Goal: Task Accomplishment & Management: Complete application form

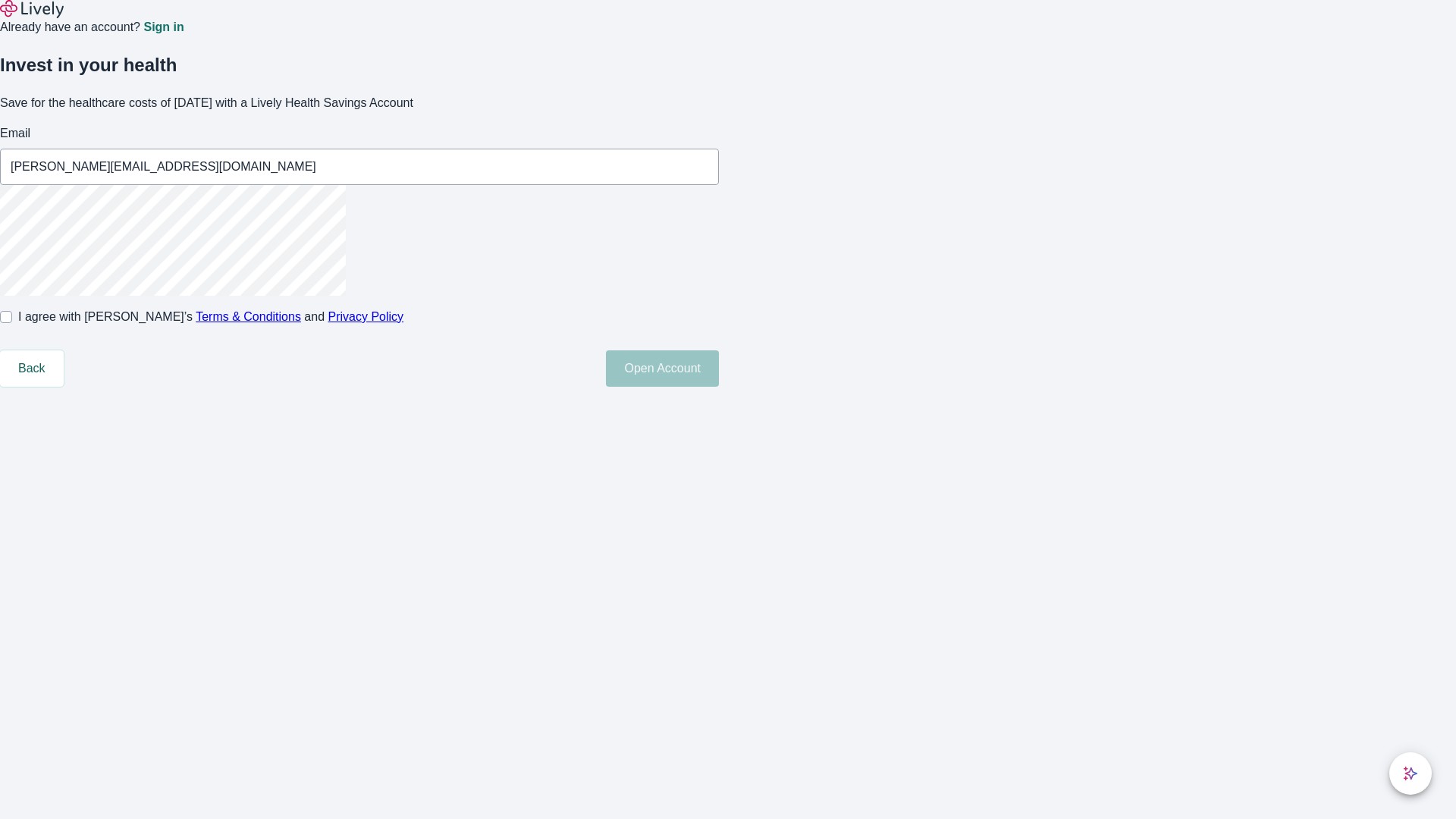
click at [12, 323] on input "I agree with Lively’s Terms & Conditions and Privacy Policy" at bounding box center [6, 317] width 12 height 12
checkbox input "true"
click at [718, 387] on button "Open Account" at bounding box center [662, 369] width 113 height 37
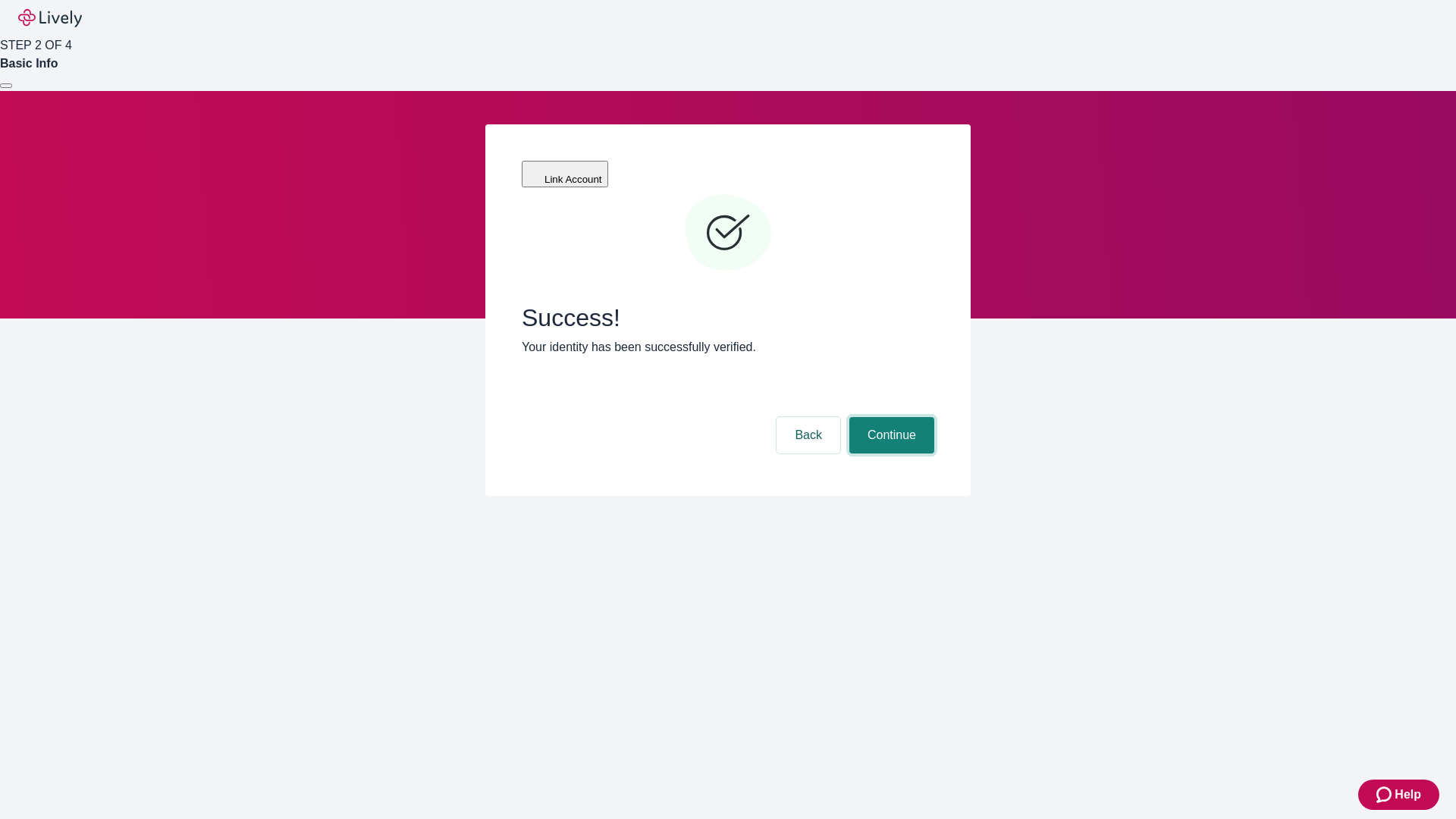
click at [890, 417] on button "Continue" at bounding box center [892, 435] width 85 height 37
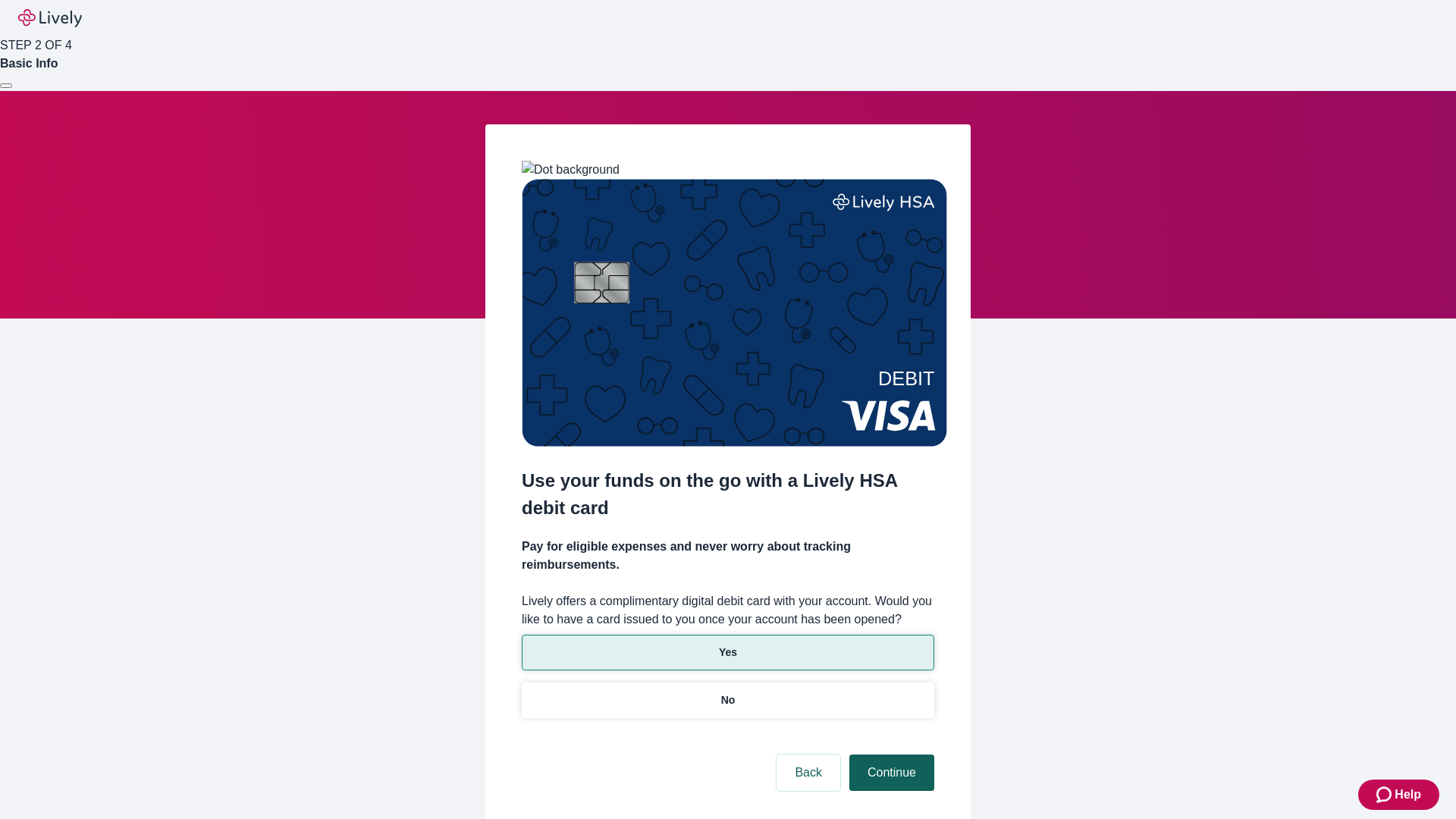
click at [727, 645] on p "Yes" at bounding box center [728, 652] width 18 height 16
click at [890, 754] on button "Continue" at bounding box center [892, 773] width 85 height 37
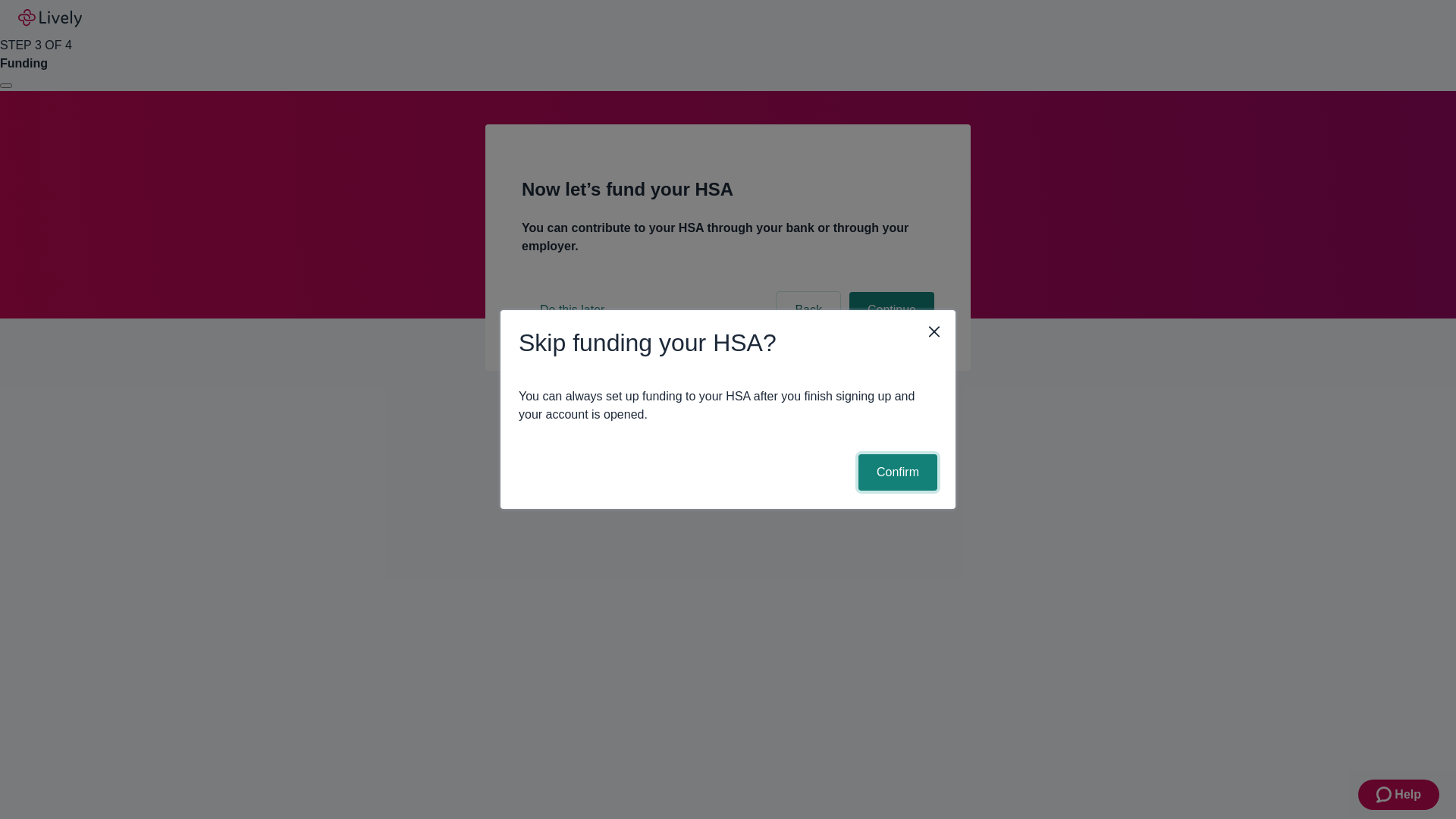
click at [896, 472] on button "Confirm" at bounding box center [898, 472] width 79 height 37
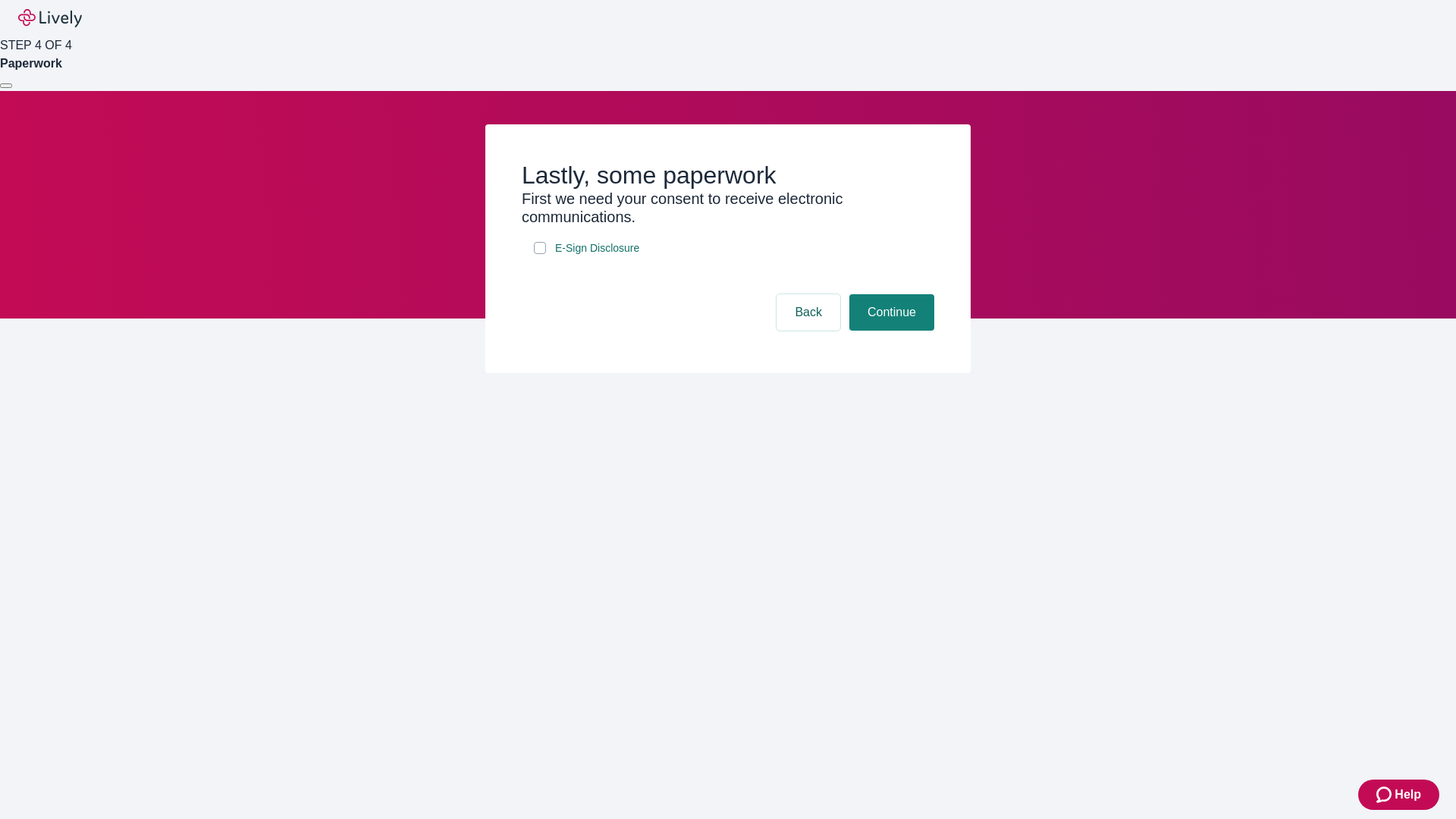
click at [540, 254] on input "E-Sign Disclosure" at bounding box center [540, 248] width 12 height 12
checkbox input "true"
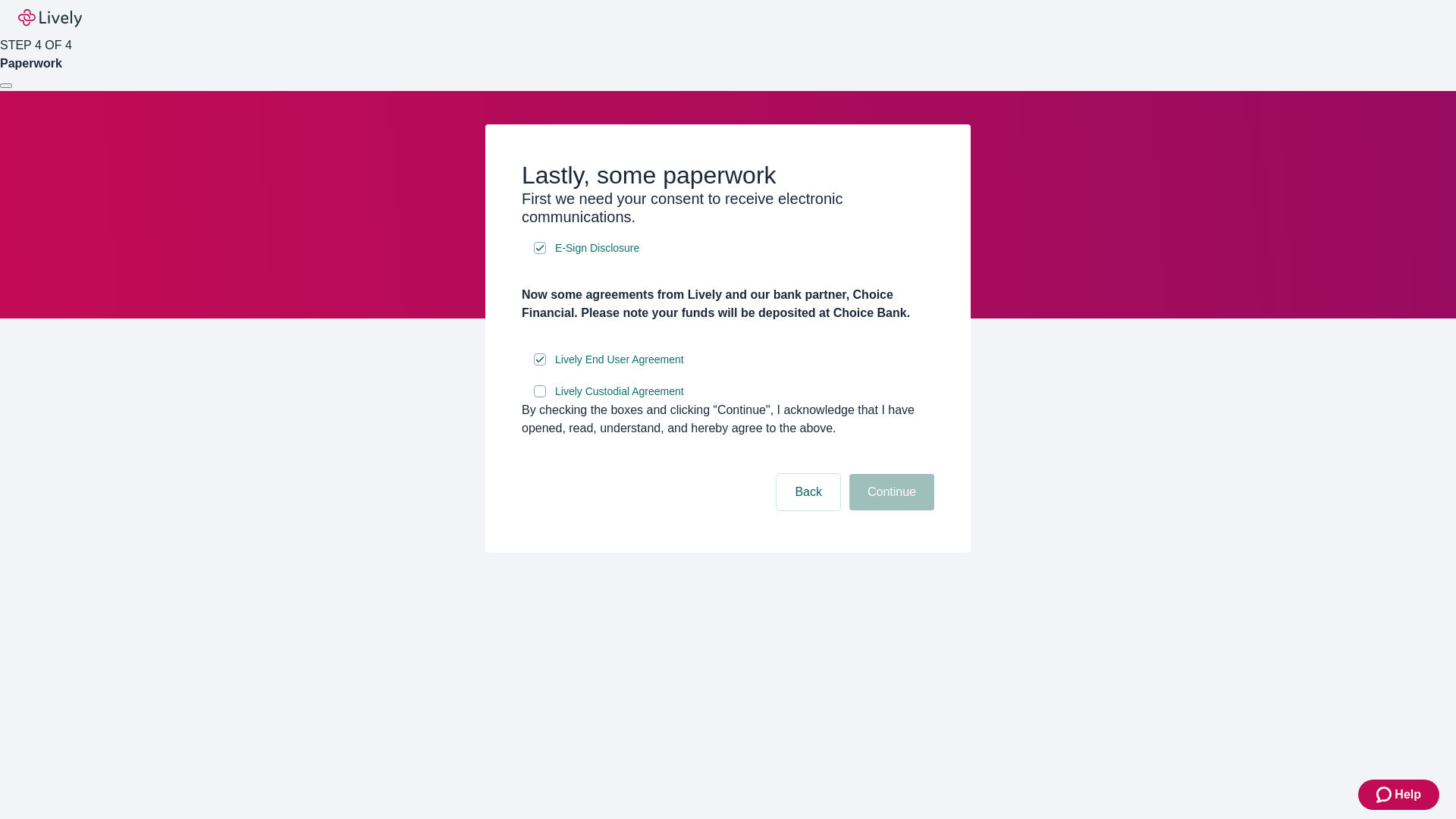
click at [540, 398] on input "Lively Custodial Agreement" at bounding box center [540, 392] width 12 height 12
checkbox input "true"
click at [890, 510] on button "Continue" at bounding box center [892, 492] width 85 height 37
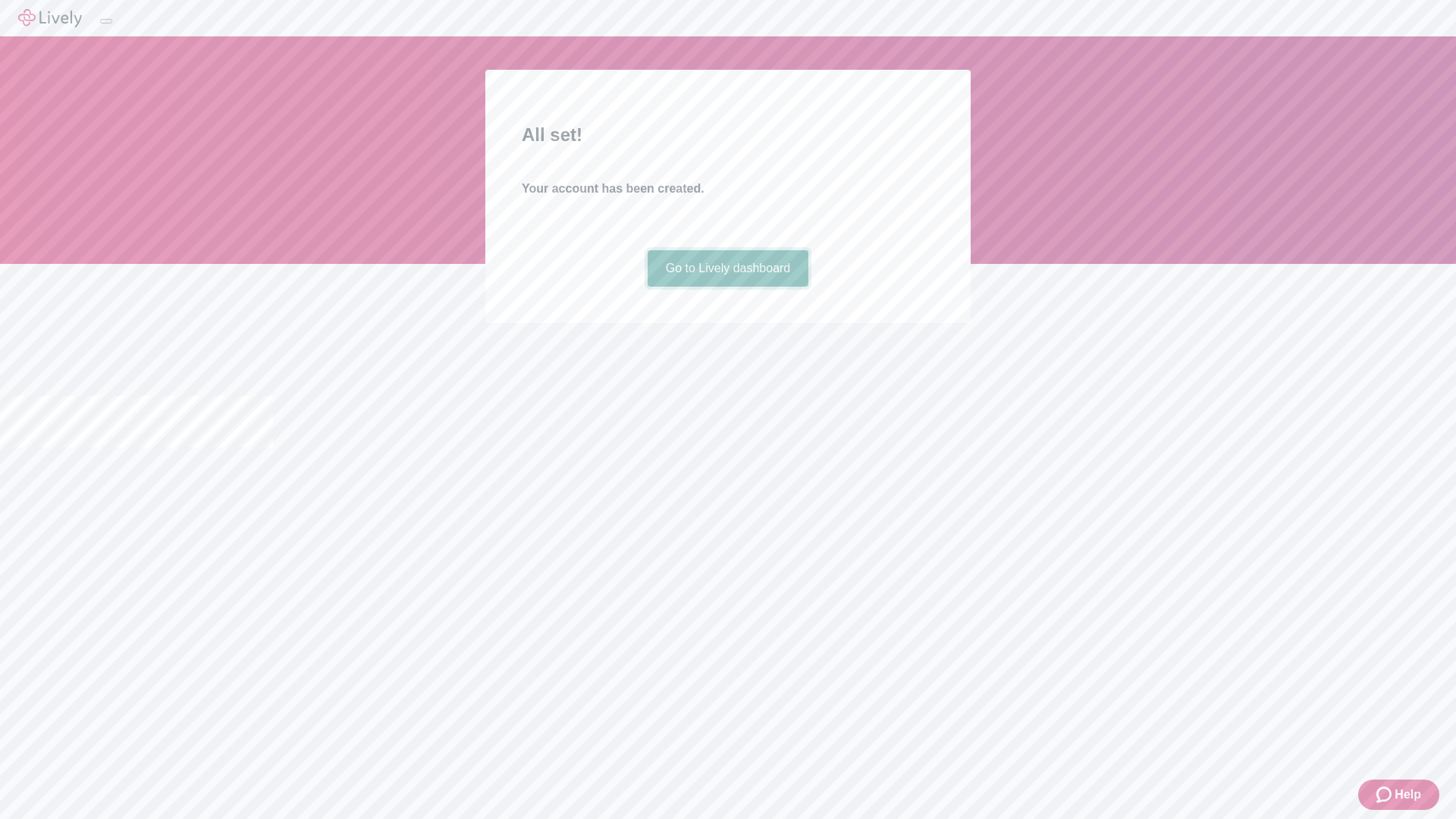
click at [727, 287] on link "Go to Lively dashboard" at bounding box center [728, 268] width 161 height 37
